Goal: Use online tool/utility: Use online tool/utility

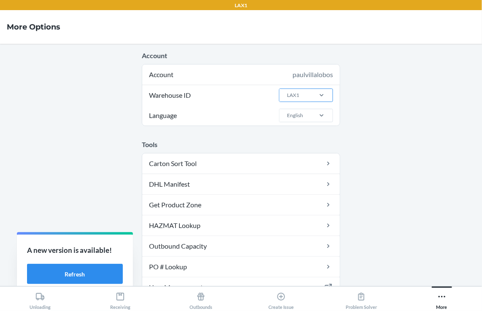
click at [303, 97] on div "LAX1" at bounding box center [294, 95] width 31 height 13
click at [287, 97] on input "Warehouse ID LAX1" at bounding box center [286, 96] width 1 height 8
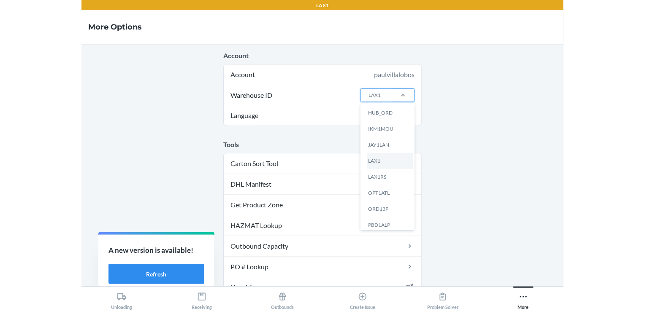
scroll to position [165, 0]
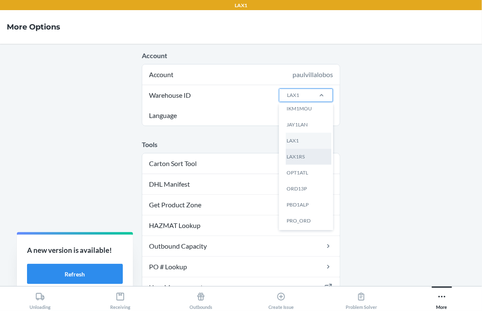
click at [305, 155] on div "LAX1RS" at bounding box center [309, 157] width 46 height 16
click at [287, 99] on input "Warehouse ID option HUB_ATL focused, 7 of 25. 25 results available. Use Up and …" at bounding box center [286, 96] width 1 height 8
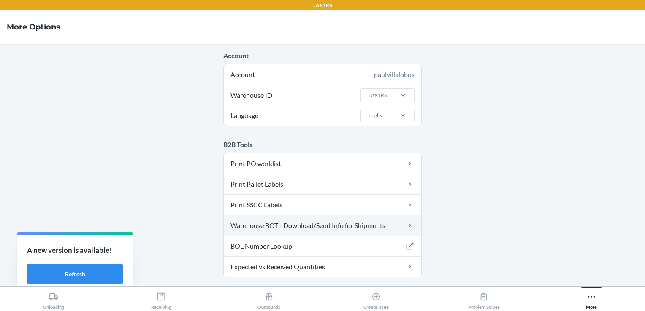
click at [286, 217] on link "Warehouse BOT - Download/Send Info for Shipments" at bounding box center [322, 226] width 197 height 20
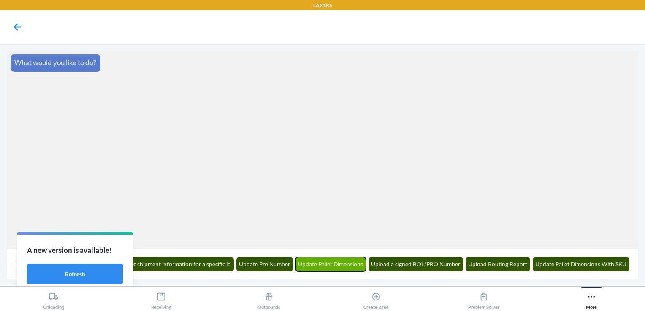
click at [330, 263] on button "Update Pallet Dimensions" at bounding box center [330, 264] width 71 height 14
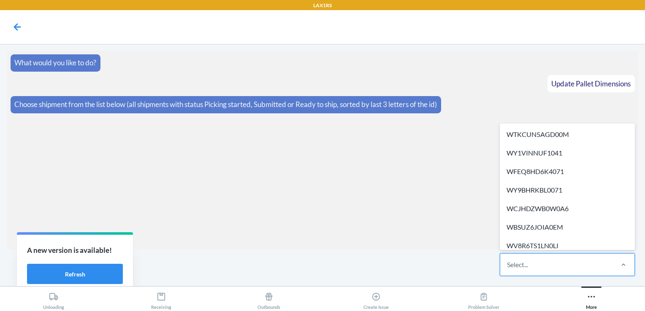
click at [481, 265] on div "Select..." at bounding box center [517, 265] width 21 height 10
click at [481, 265] on input "option WTKCUN5AGD00M focused, 1 of 298. 298 results available. Use Up and Down …" at bounding box center [507, 265] width 1 height 10
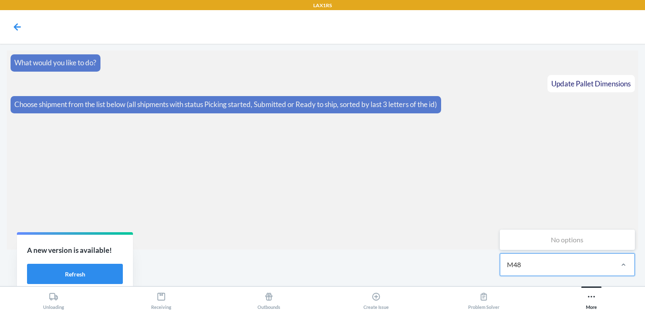
type input "M48W"
click at [481, 273] on div "Select..." at bounding box center [556, 265] width 112 height 22
click at [481, 270] on input "0 results available. Select is focused ,type to refine list, press Down to open…" at bounding box center [507, 265] width 1 height 10
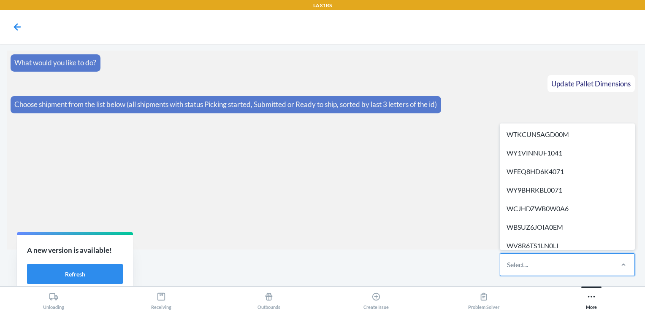
click at [481, 273] on div "Select..." at bounding box center [556, 265] width 112 height 22
click at [481, 270] on input "option WTKCUN5AGD00M focused, 1 of 298. 298 results available. Use Up and Down …" at bounding box center [507, 265] width 1 height 10
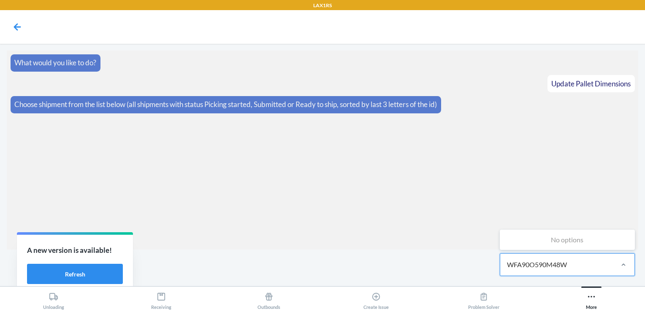
type input "WFA90O590M48W"
